Goal: Check status: Check status

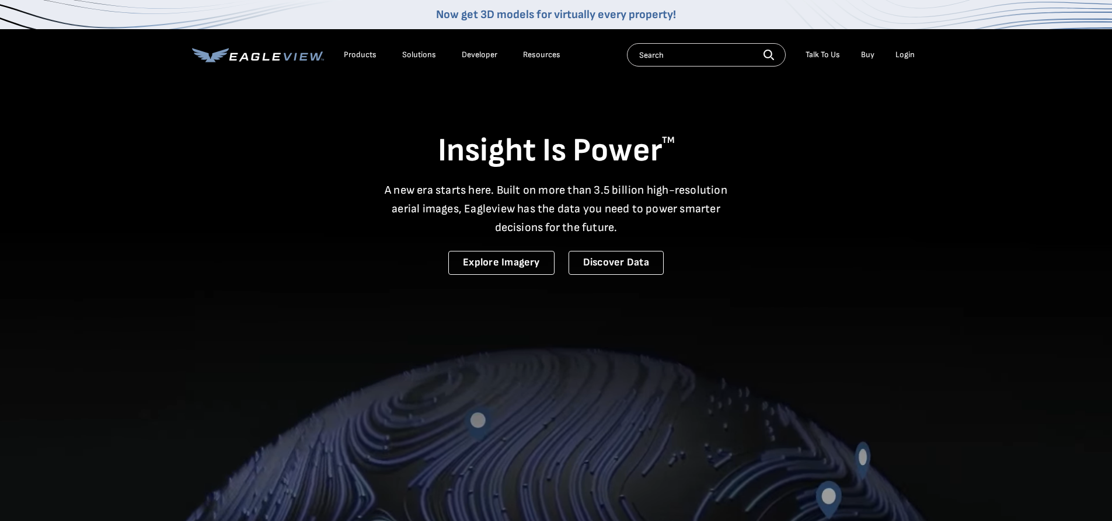
click at [898, 61] on li "Login" at bounding box center [904, 55] width 31 height 18
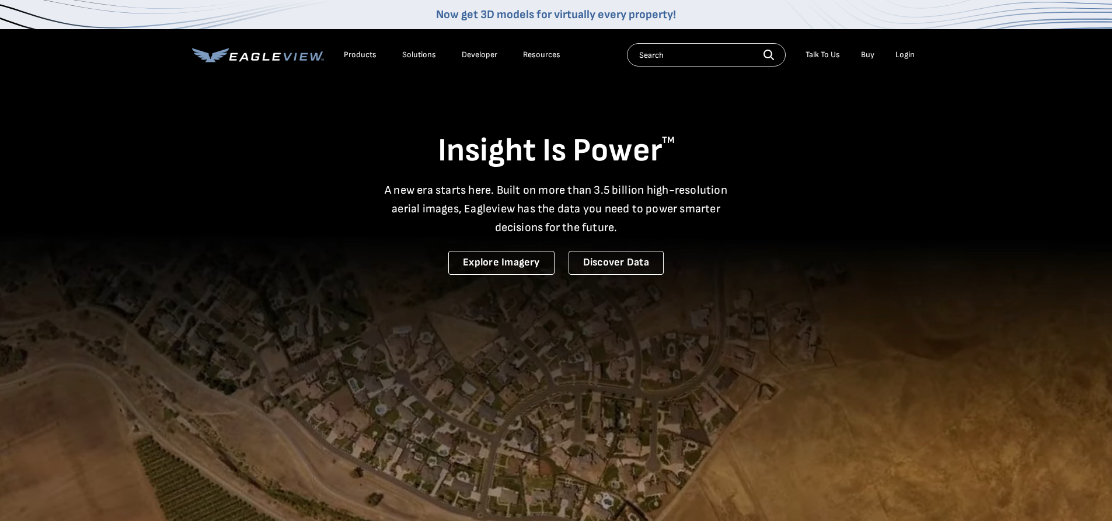
click at [908, 44] on div "Search Talk To Us Buy Login" at bounding box center [774, 54] width 294 height 23
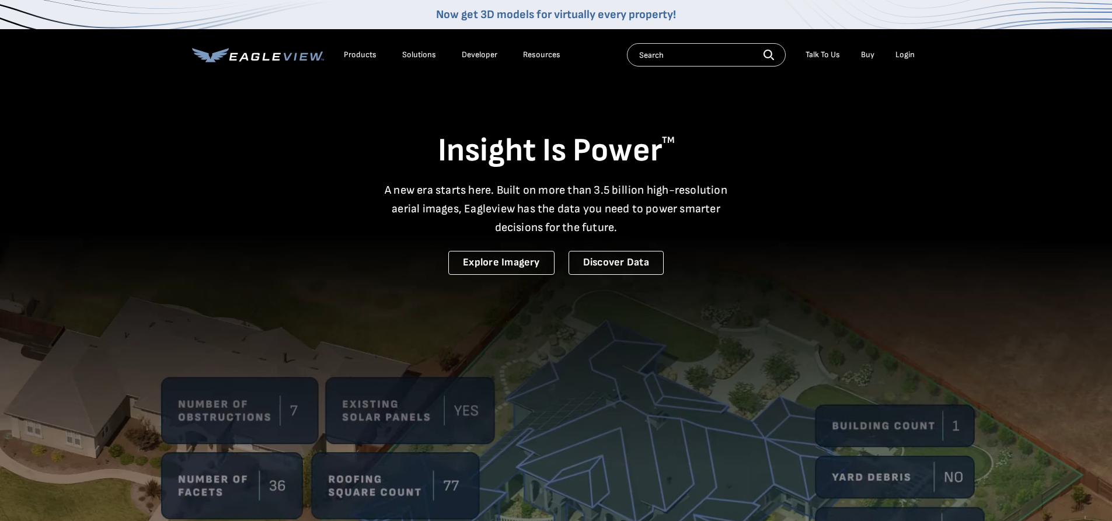
click at [899, 58] on div "Login" at bounding box center [904, 55] width 19 height 11
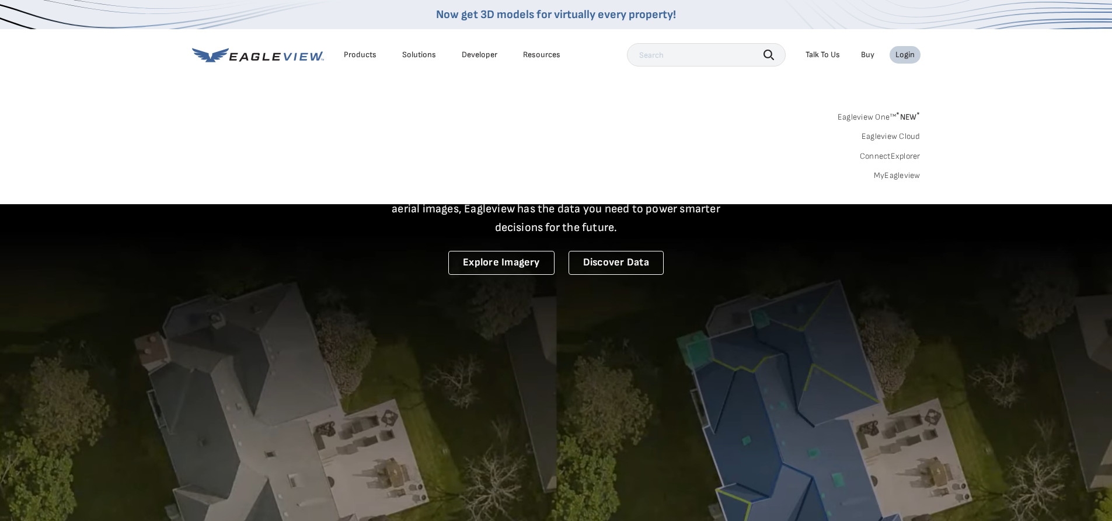
click at [905, 173] on link "MyEagleview" at bounding box center [897, 175] width 47 height 11
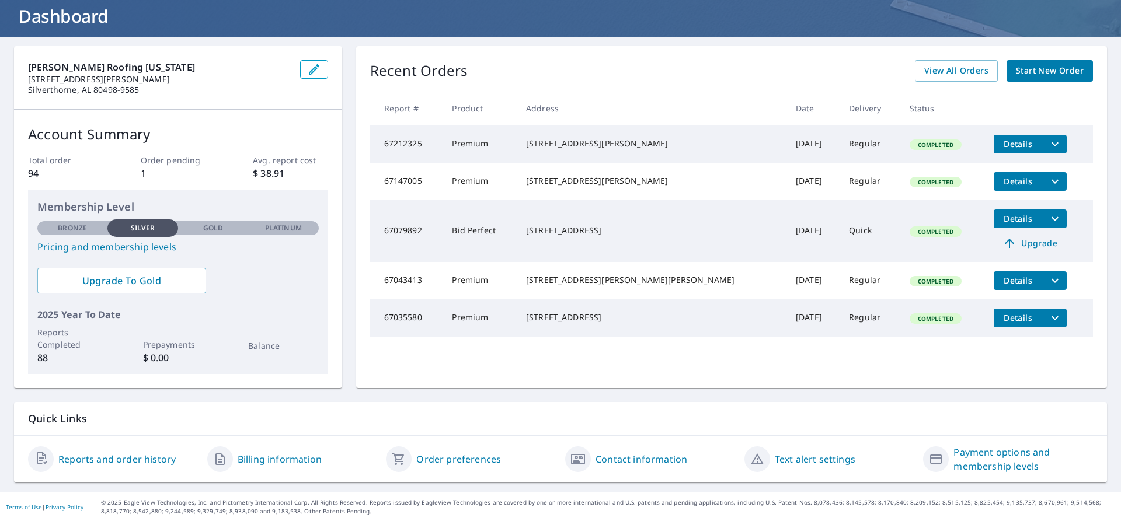
scroll to position [72, 0]
click at [963, 67] on span "View All Orders" at bounding box center [956, 70] width 64 height 15
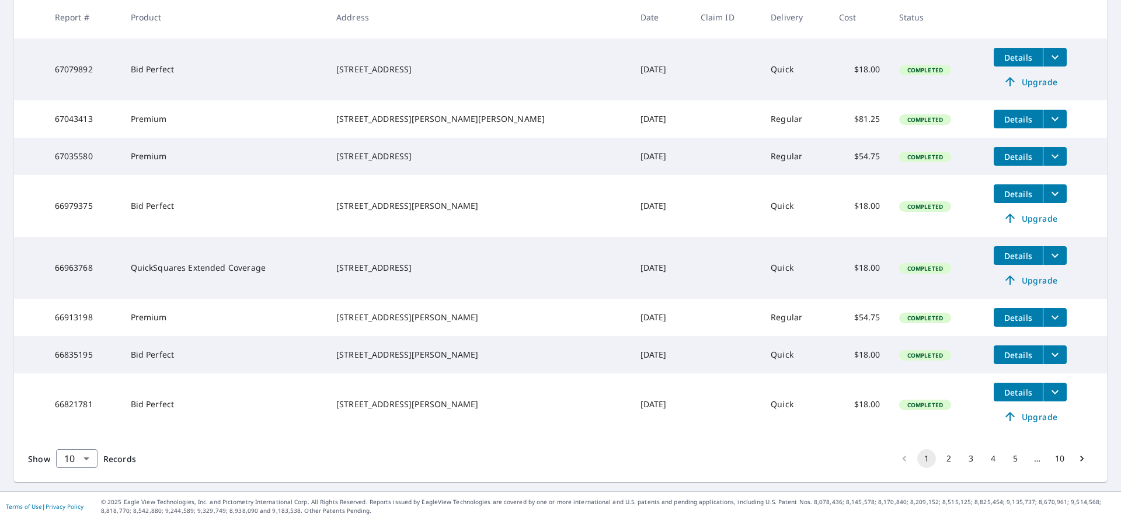
scroll to position [323, 0]
click at [1076, 455] on icon "Go to next page" at bounding box center [1082, 459] width 12 height 12
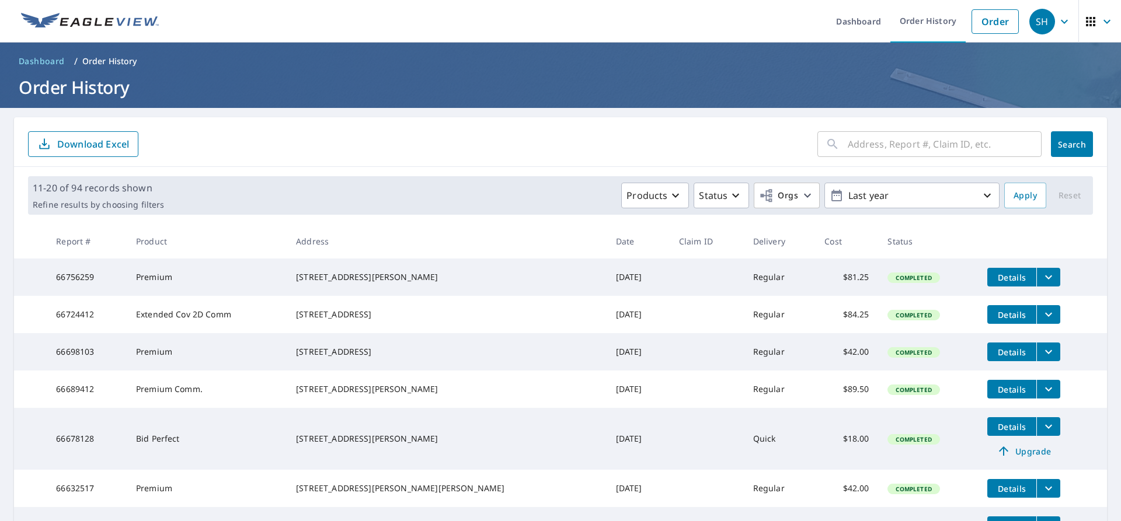
click at [887, 139] on input "text" at bounding box center [944, 144] width 194 height 33
type input "2674"
click at [1067, 143] on span "Search" at bounding box center [1071, 144] width 23 height 11
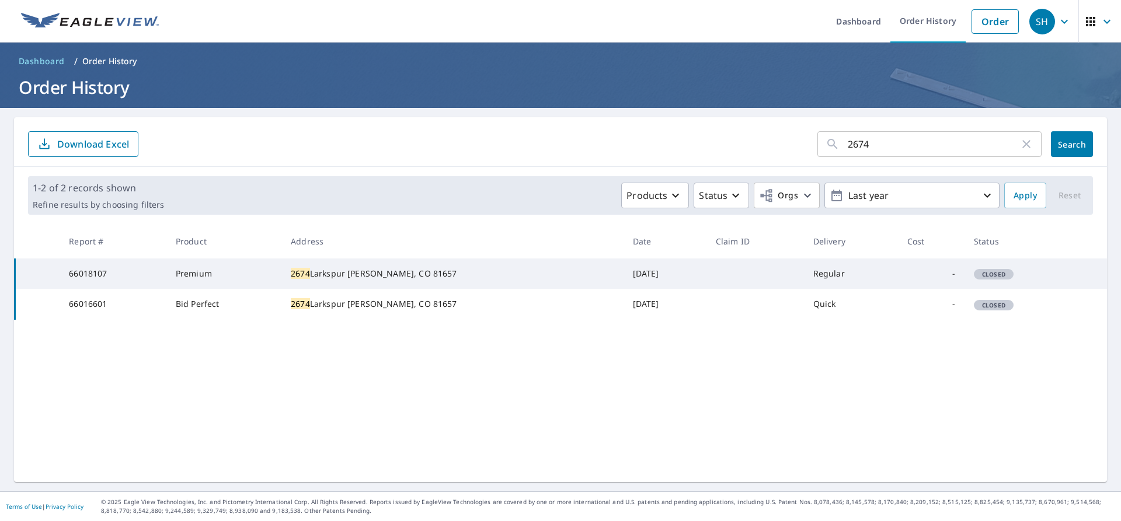
drag, startPoint x: 884, startPoint y: 302, endPoint x: 805, endPoint y: 299, distance: 78.8
click at [898, 302] on td "-" at bounding box center [931, 304] width 67 height 30
drag, startPoint x: 88, startPoint y: 274, endPoint x: 278, endPoint y: 276, distance: 189.7
click at [89, 274] on td "66018107" at bounding box center [113, 274] width 107 height 30
click at [281, 277] on td "Premium" at bounding box center [223, 274] width 115 height 30
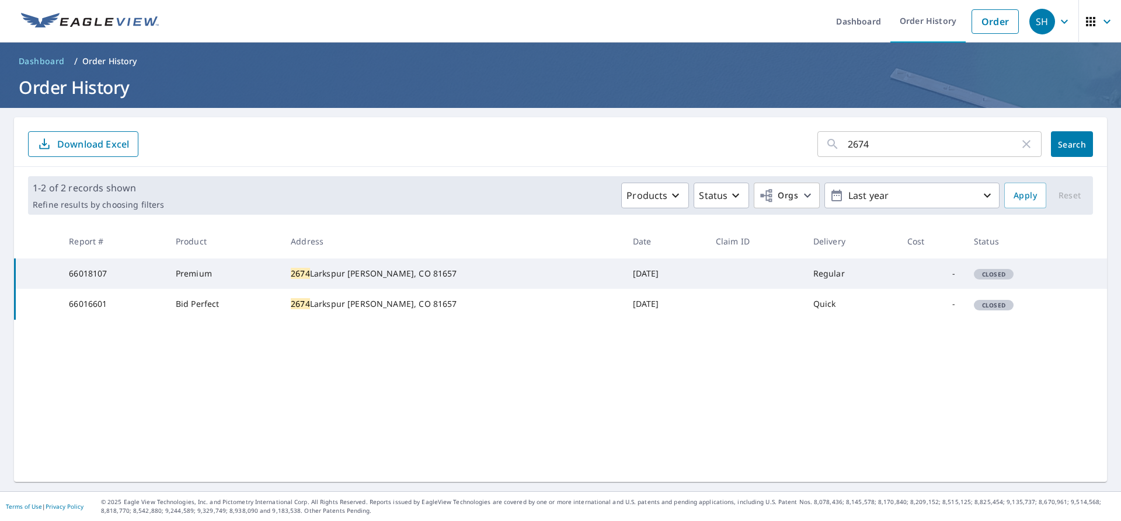
click at [331, 267] on td "2674 Larkspur Ln Vail, CO 81657" at bounding box center [451, 274] width 341 height 30
click at [336, 266] on td "2674 Larkspur Ln Vail, CO 81657" at bounding box center [451, 274] width 341 height 30
drag, startPoint x: 346, startPoint y: 266, endPoint x: 360, endPoint y: 269, distance: 14.4
click at [350, 267] on td "2674 Larkspur Ln Vail, CO 81657" at bounding box center [451, 274] width 341 height 30
click at [623, 282] on td "Jun 23, 2025" at bounding box center [664, 274] width 83 height 30
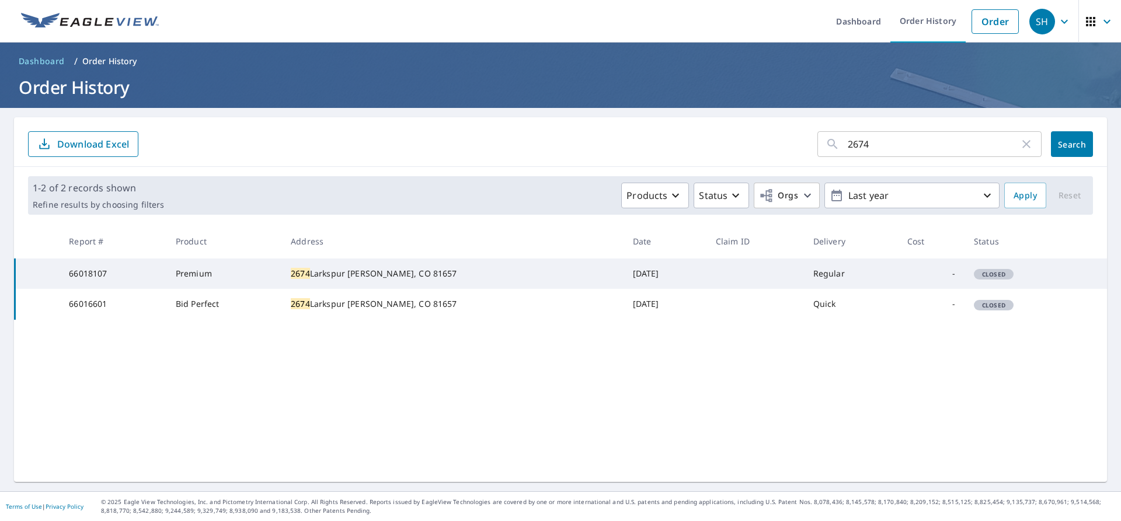
drag, startPoint x: 452, startPoint y: 267, endPoint x: 440, endPoint y: 253, distance: 18.2
click at [452, 257] on table "Report # Product Address Date Claim ID Delivery Cost Status 66018107 Premium 26…" at bounding box center [560, 272] width 1093 height 96
click at [224, 302] on td "Bid Perfect" at bounding box center [223, 304] width 115 height 30
click at [79, 302] on td "66016601" at bounding box center [113, 304] width 107 height 30
